Goal: Transaction & Acquisition: Purchase product/service

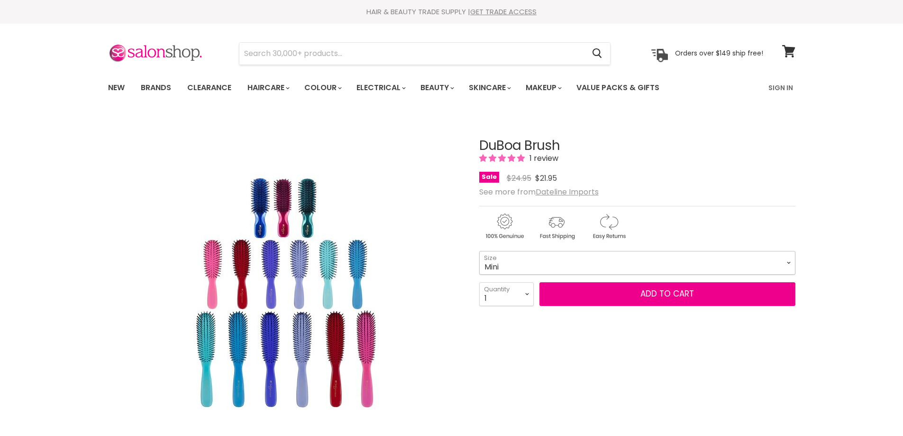
click at [520, 251] on select "Mini Medium Large" at bounding box center [637, 263] width 316 height 24
click at [479, 251] on select "Mini Medium Large" at bounding box center [637, 263] width 316 height 24
select select "Large"
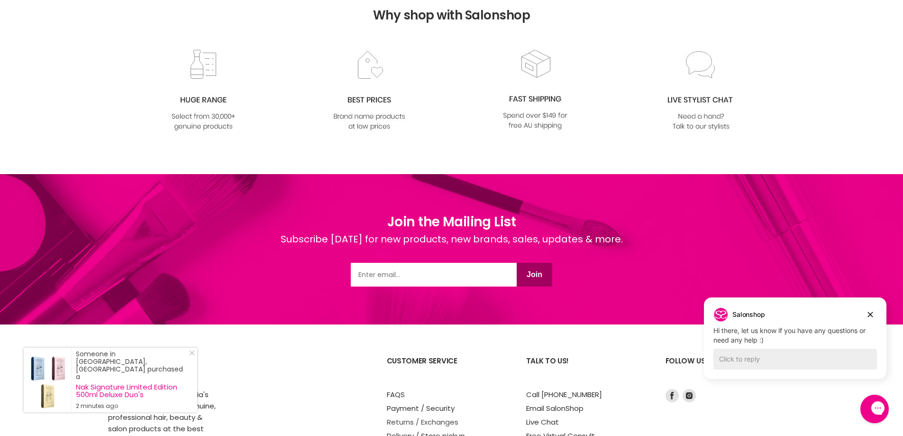
scroll to position [1397, 0]
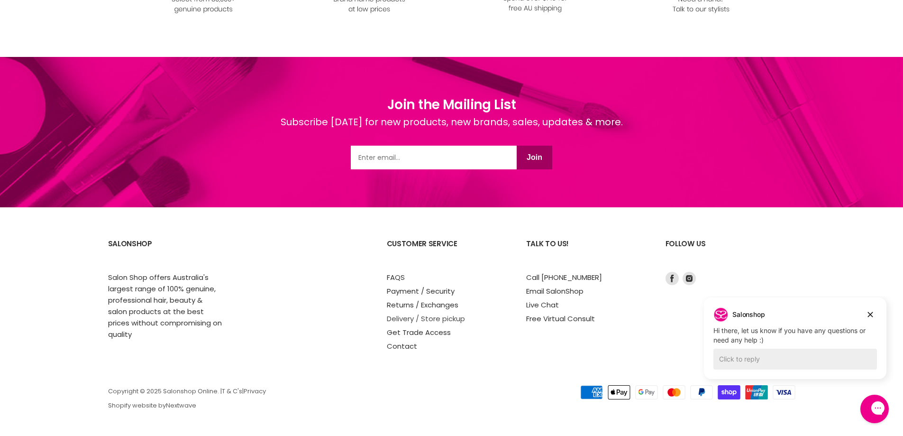
click at [427, 321] on link "Delivery / Store pickup" at bounding box center [426, 318] width 78 height 10
